Goal: Share content

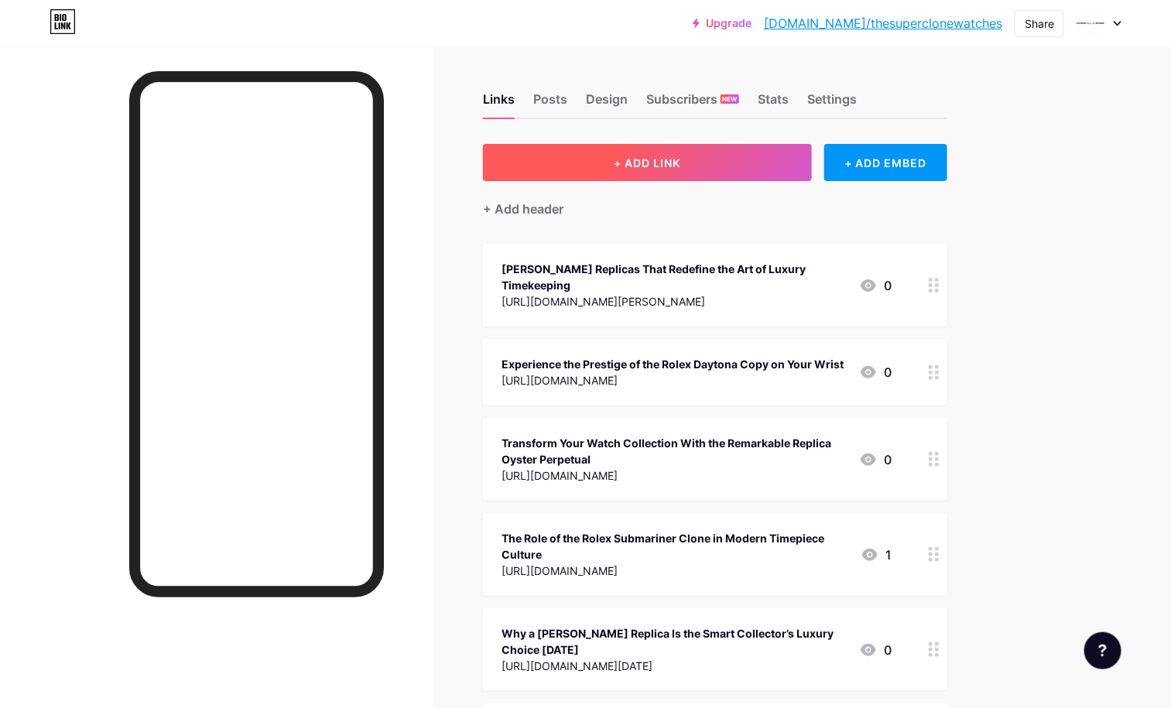
click at [680, 166] on span "+ ADD LINK" at bounding box center [647, 162] width 67 height 13
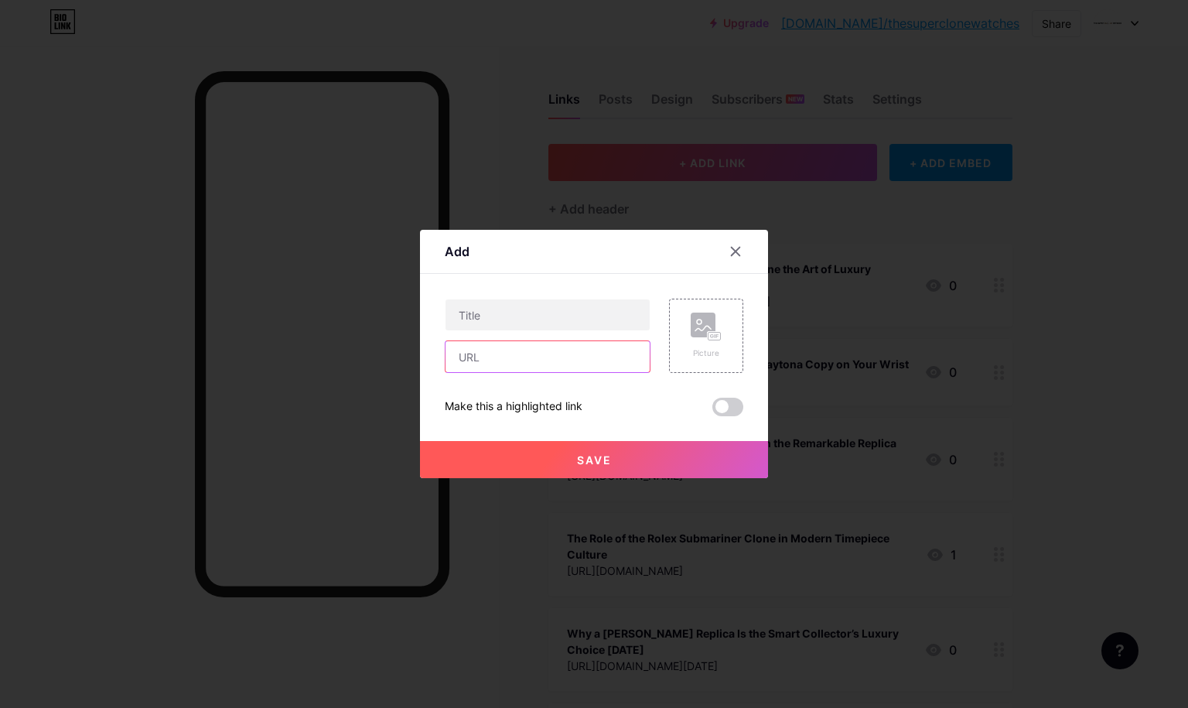
click at [506, 358] on input "text" at bounding box center [548, 356] width 204 height 31
paste input "[URL][DOMAIN_NAME]"
type input "[URL][DOMAIN_NAME]"
click at [520, 309] on input "text" at bounding box center [548, 314] width 204 height 31
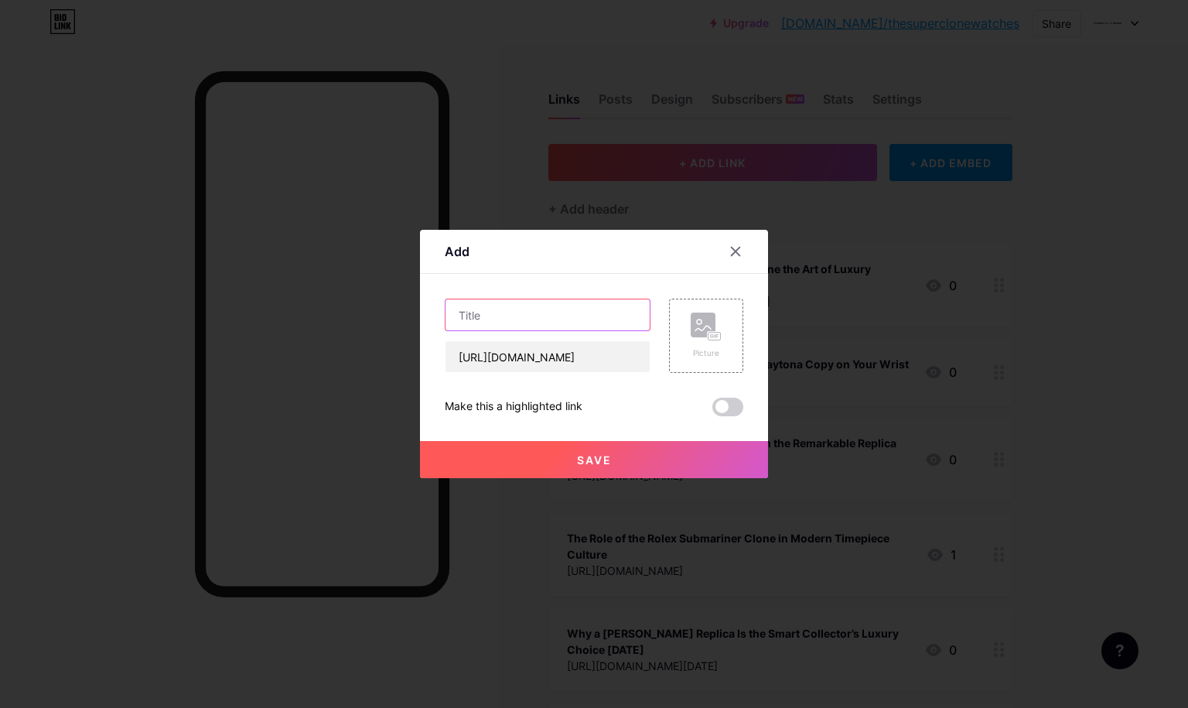
scroll to position [0, 0]
click at [484, 314] on input "text" at bounding box center [548, 314] width 204 height 31
paste input "Experience Precision and Presence in the Form of a Jacob Co Replica"
type input "Experience Precision and Presence in the Form of a Jacob Co Replica"
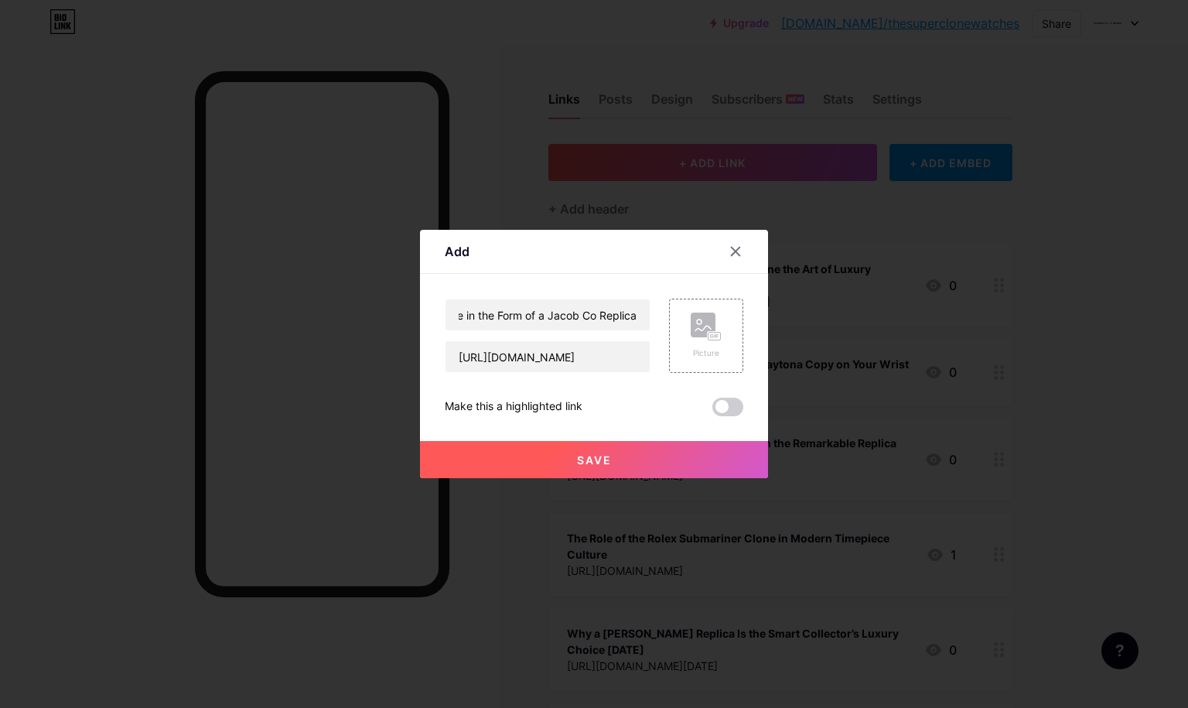
click at [717, 409] on span at bounding box center [728, 407] width 31 height 19
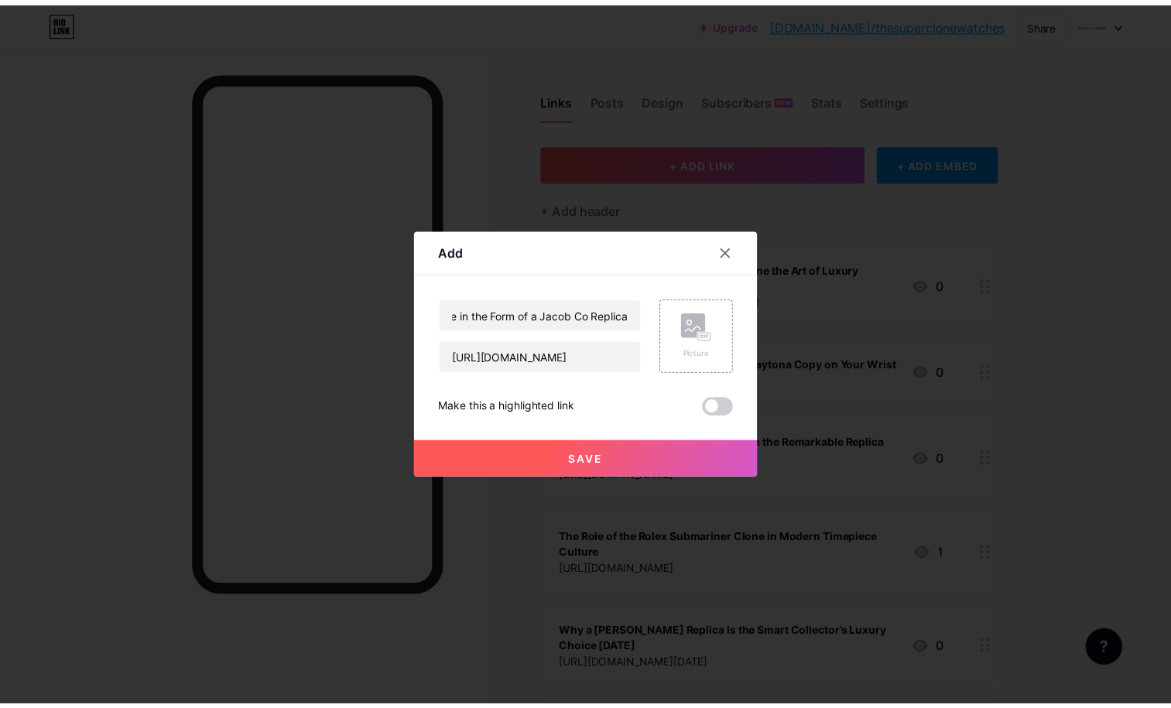
scroll to position [0, 0]
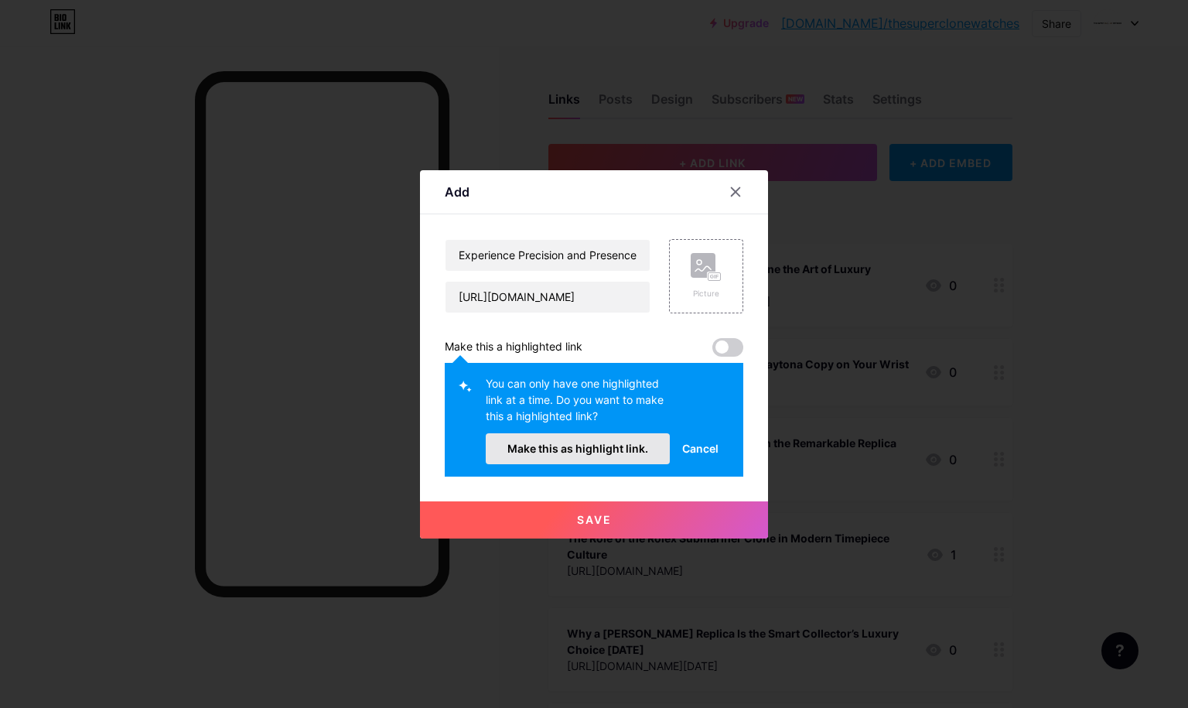
click at [613, 446] on span "Make this as highlight link." at bounding box center [578, 448] width 141 height 13
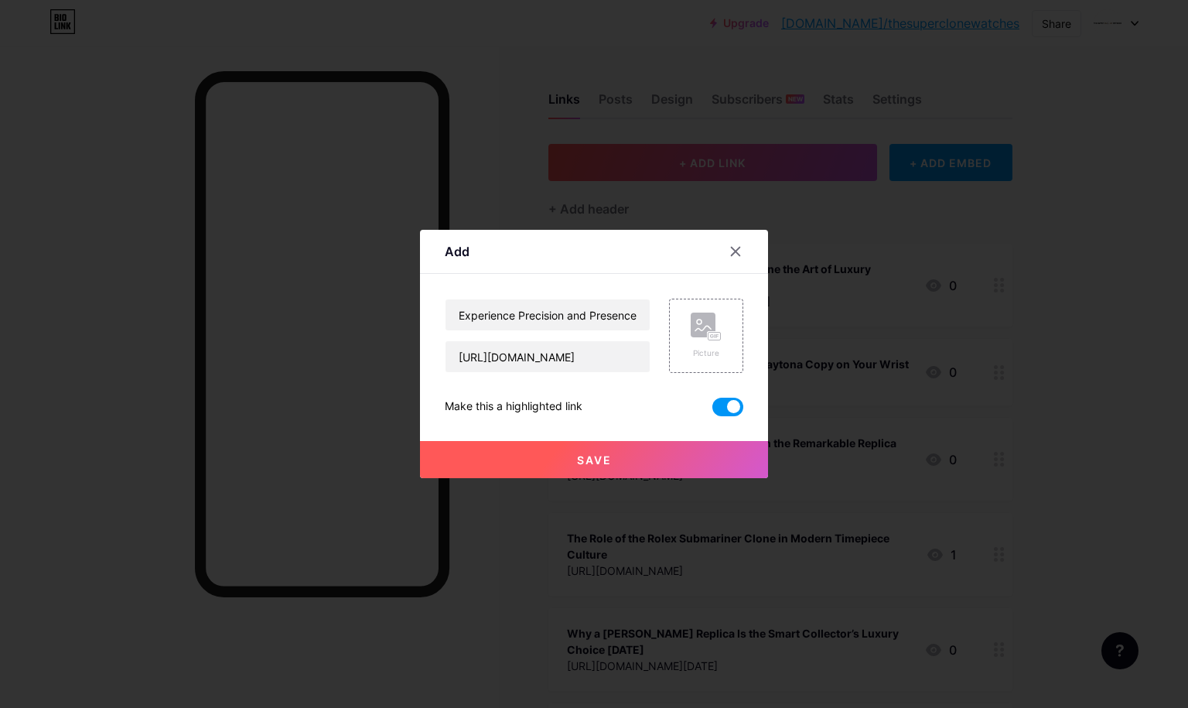
click at [585, 460] on span "Save" at bounding box center [594, 459] width 35 height 13
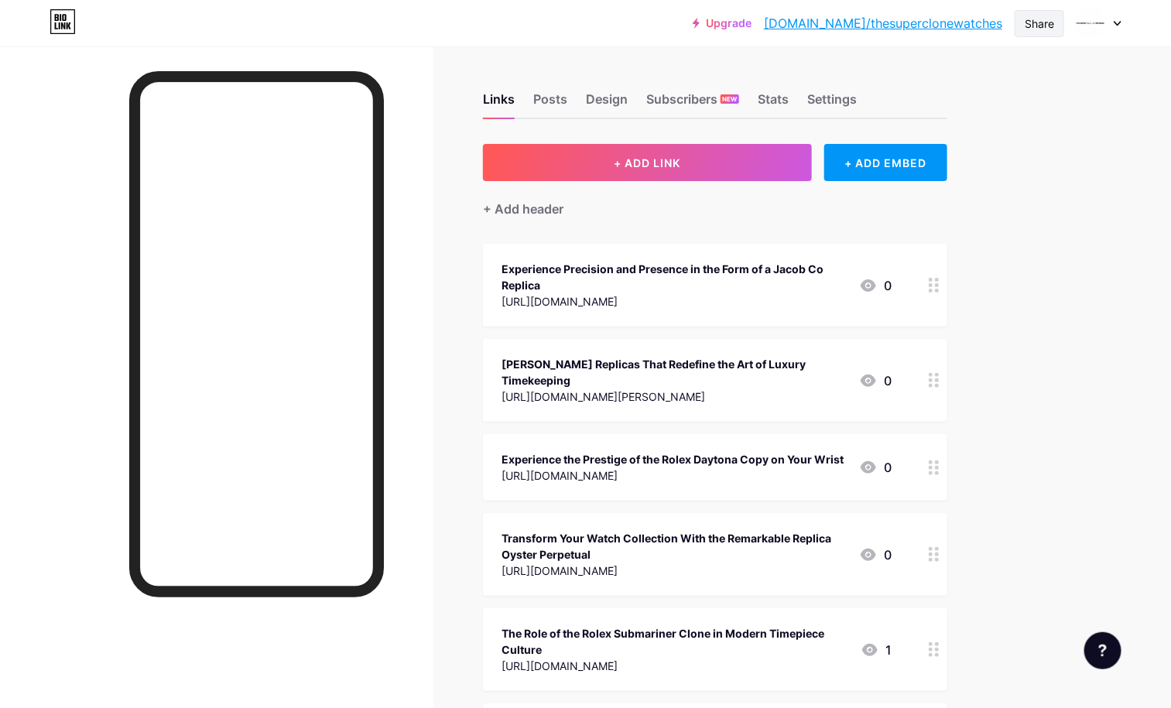
click at [1045, 19] on div "Share" at bounding box center [1038, 23] width 29 height 16
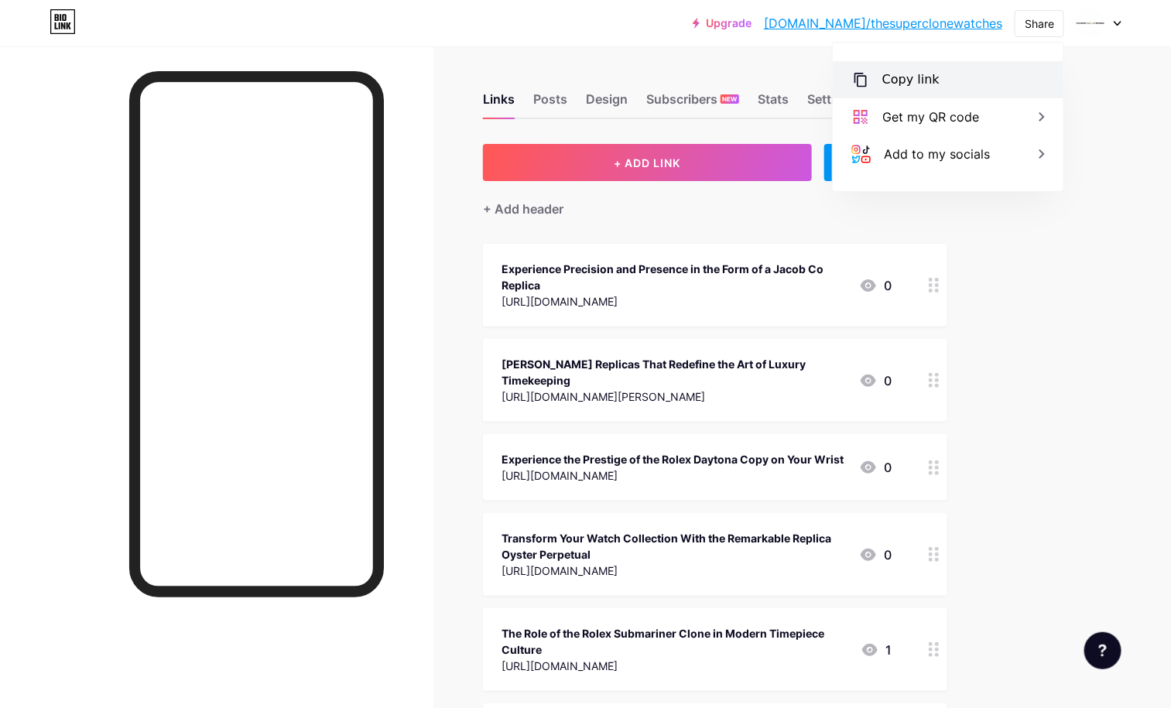
click at [943, 77] on div "Copy link" at bounding box center [948, 79] width 231 height 37
